Goal: Go to known website: Access a specific website the user already knows

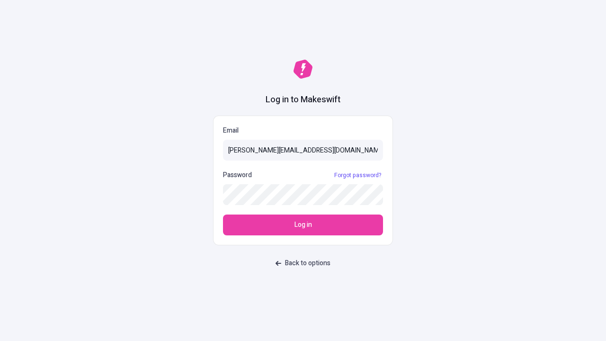
type input "[PERSON_NAME][EMAIL_ADDRESS][DOMAIN_NAME]"
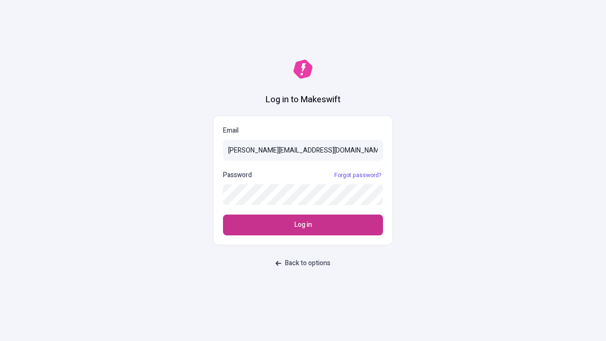
click at [303, 225] on span "Log in" at bounding box center [303, 225] width 18 height 10
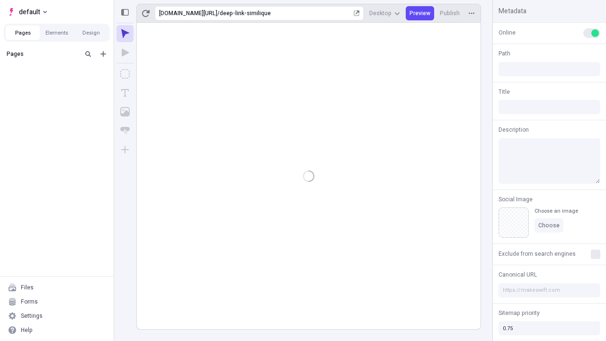
type input "/deep-link-similique"
